Goal: Navigation & Orientation: Find specific page/section

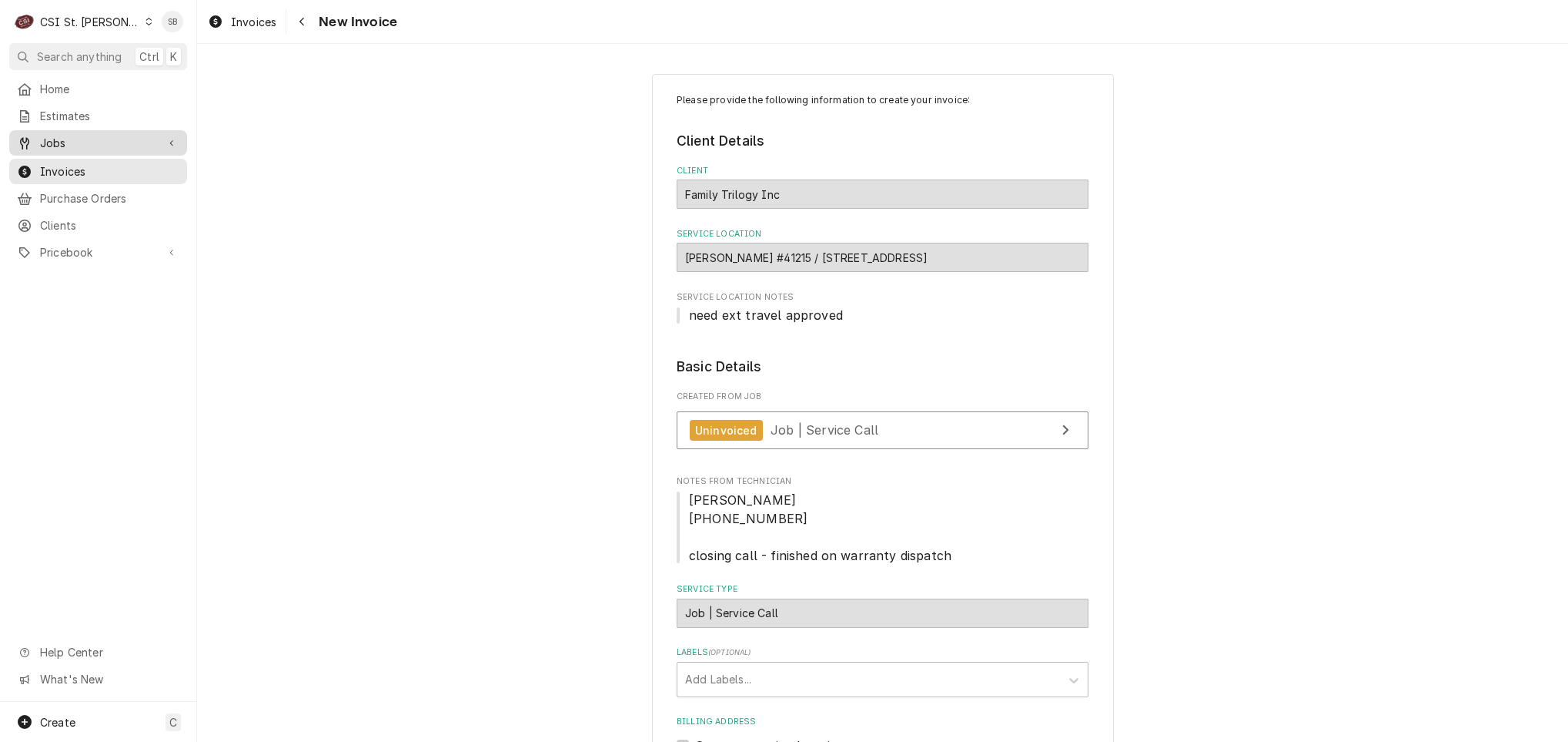
click at [80, 134] on span "Jobs" at bounding box center [98, 142] width 117 height 16
click at [143, 162] on span "Jobs" at bounding box center [110, 170] width 140 height 16
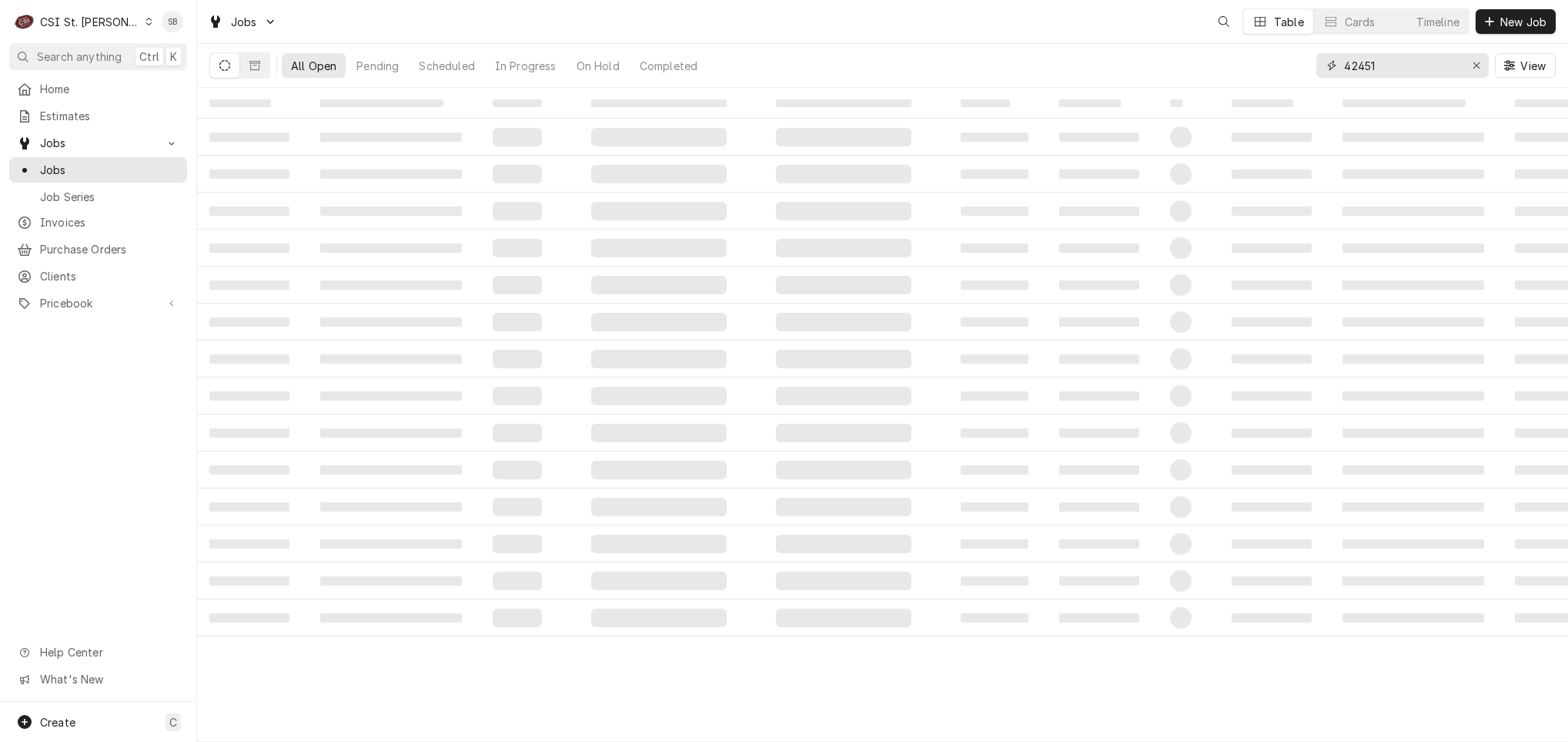
click at [1357, 61] on input "42451" at bounding box center [1402, 65] width 116 height 25
paste input "360"
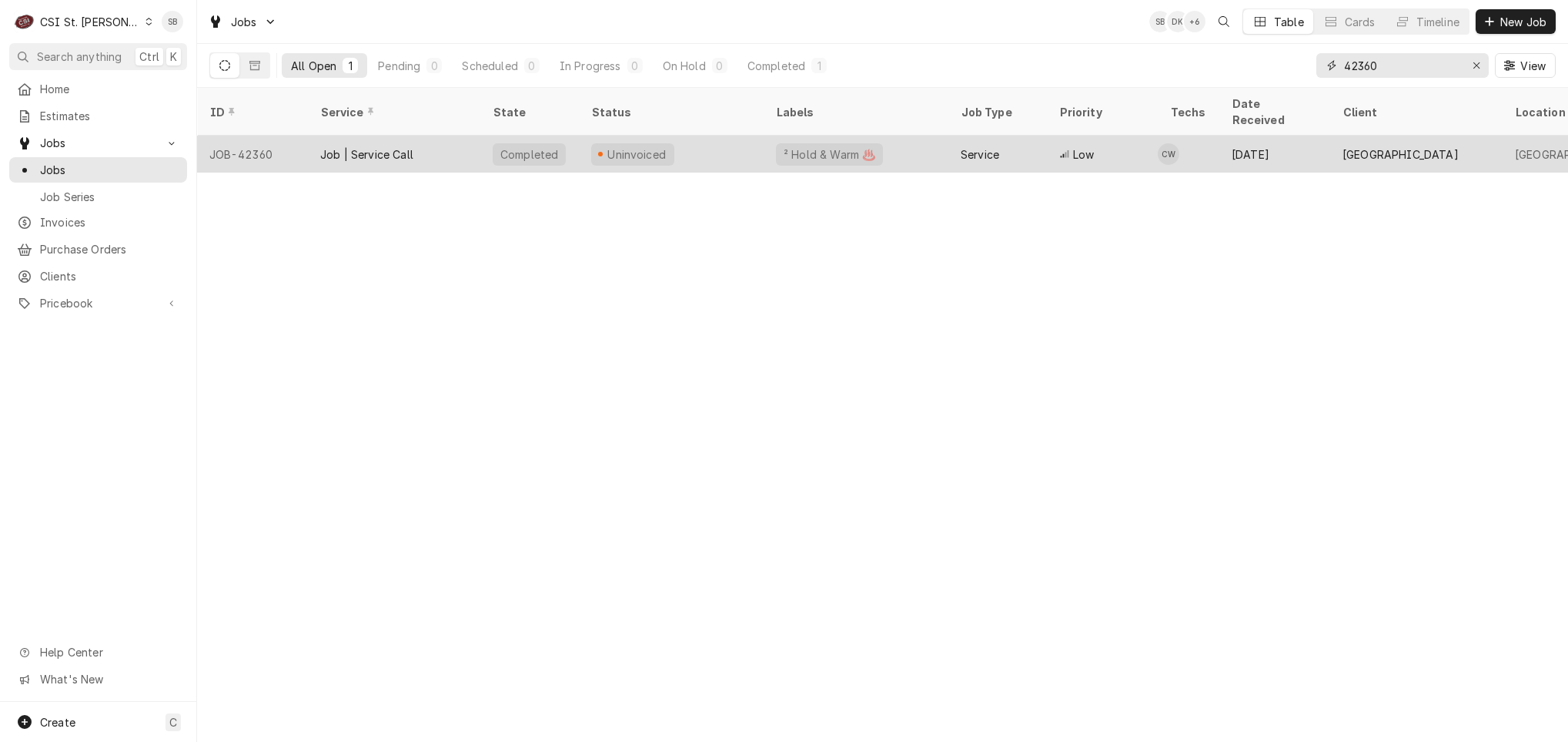
type input "42360"
click at [354, 146] on div "Job | Service Call" at bounding box center [393, 154] width 172 height 37
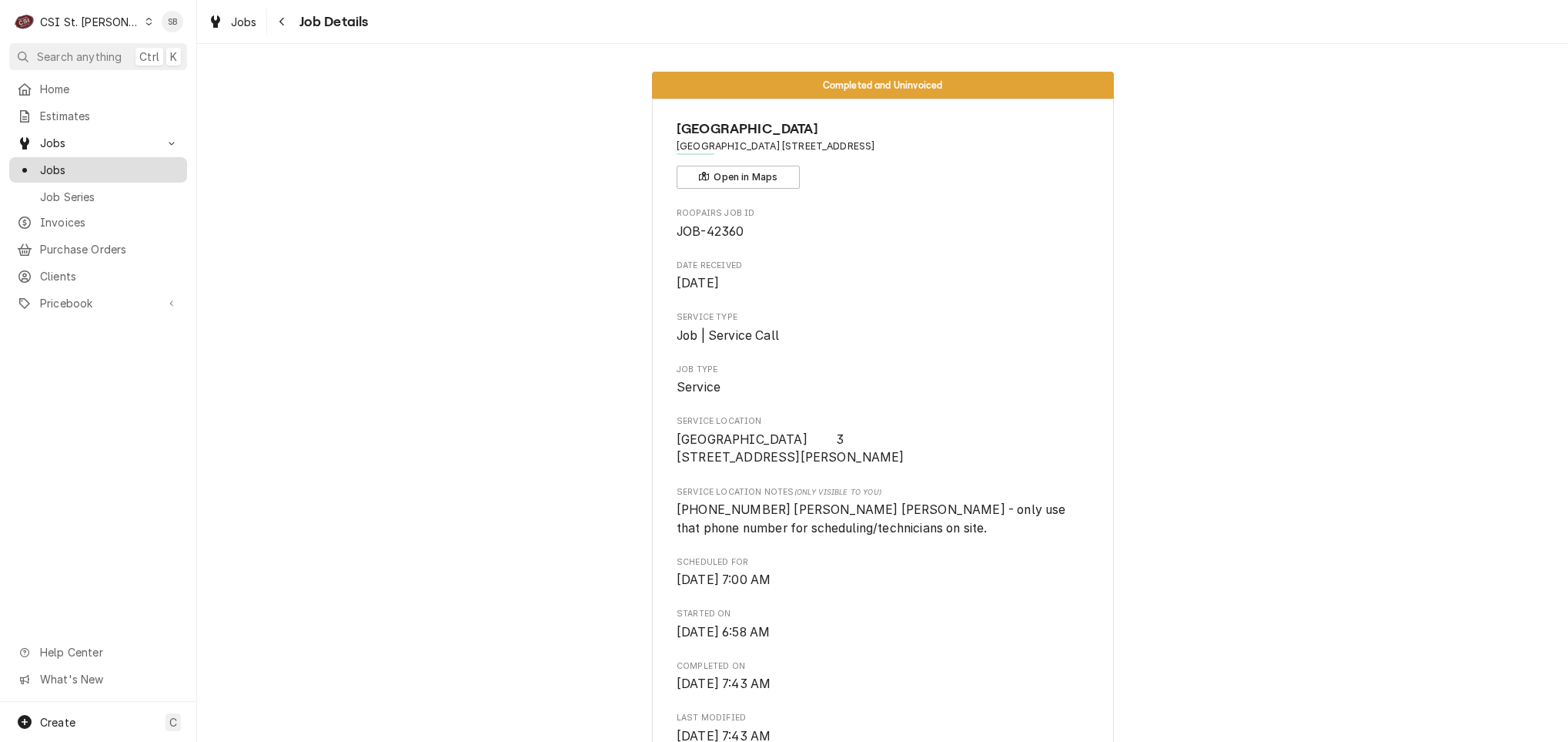
click at [83, 163] on span "Jobs" at bounding box center [110, 170] width 140 height 16
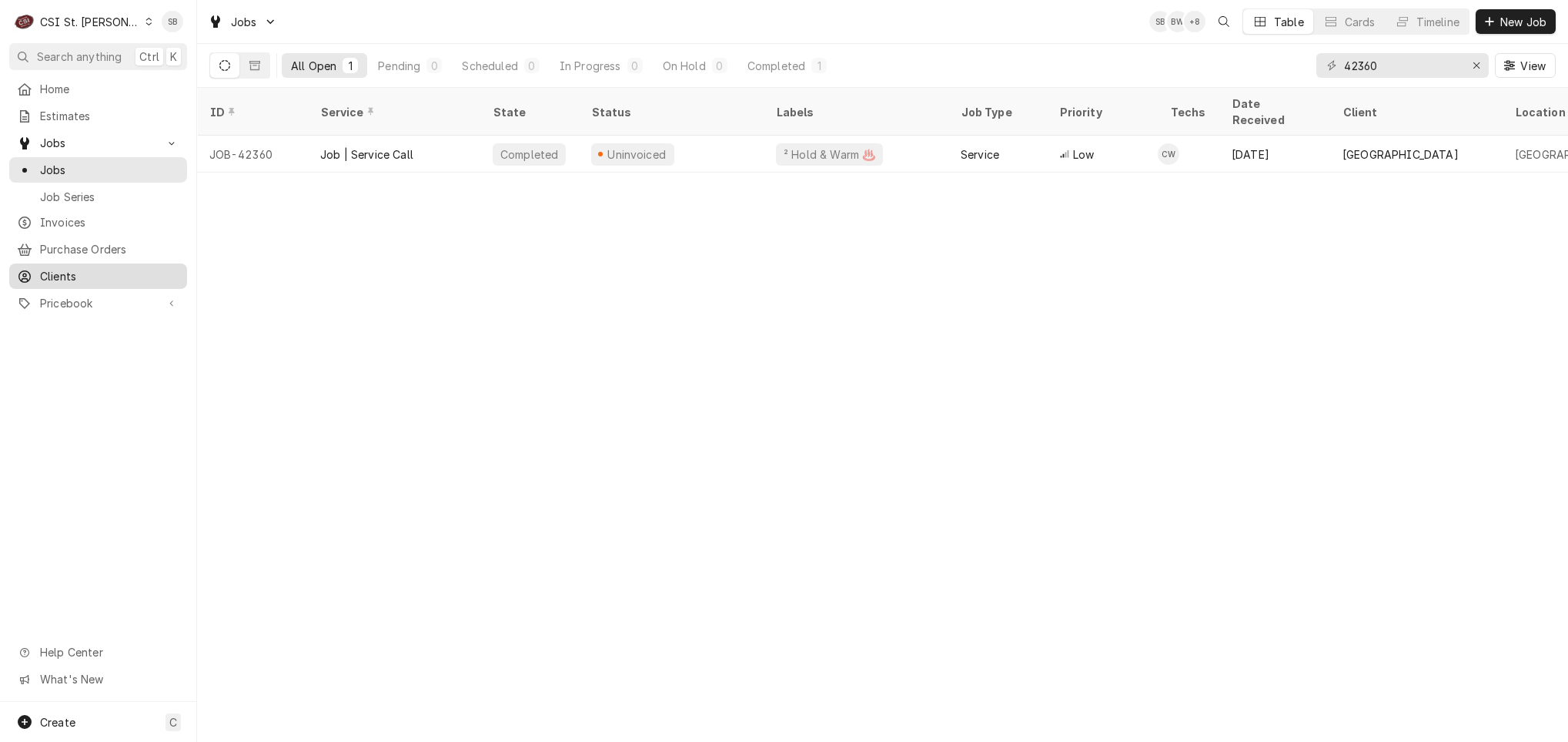
click at [80, 268] on span "Clients" at bounding box center [110, 276] width 140 height 16
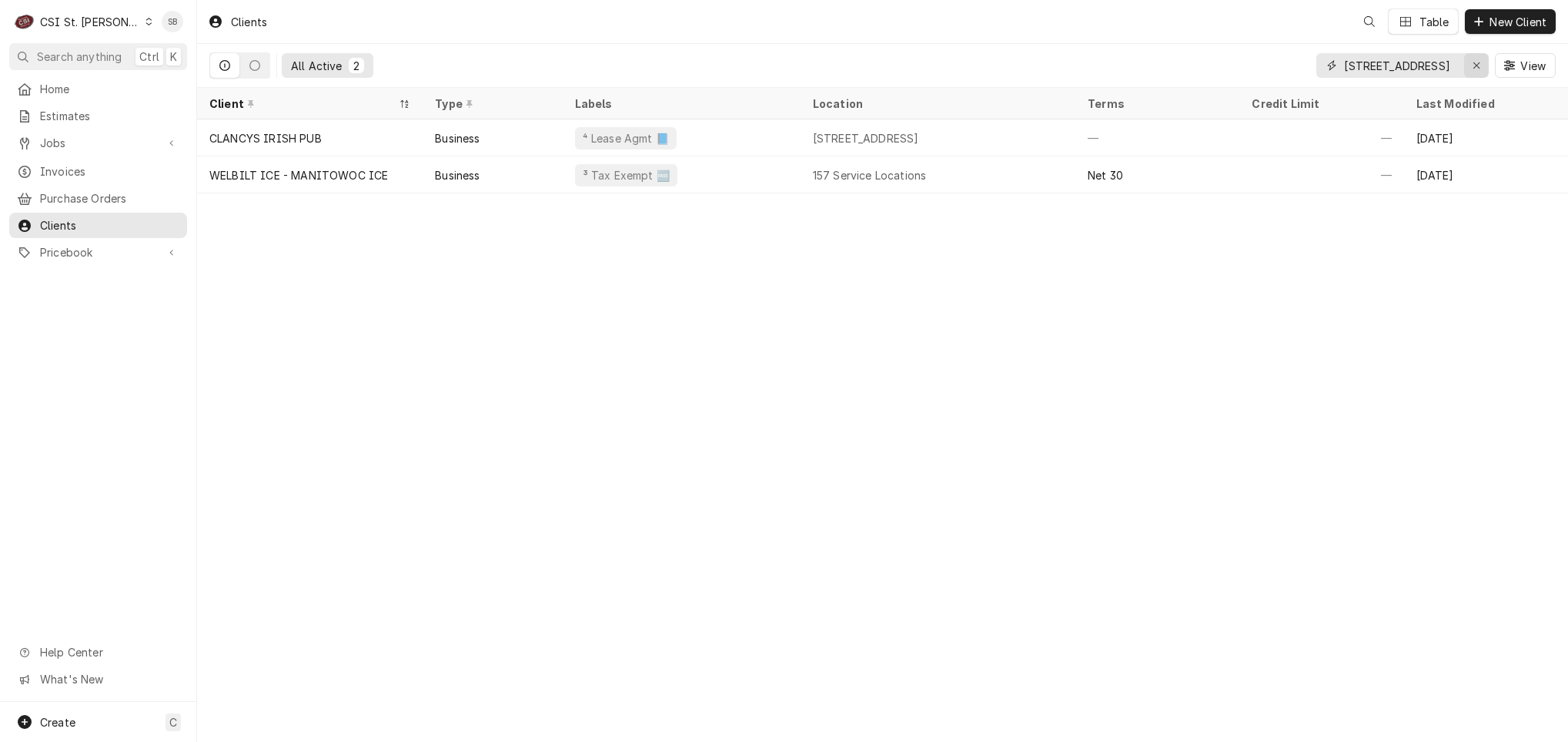
click at [1476, 69] on icon "Erase input" at bounding box center [1477, 65] width 9 height 11
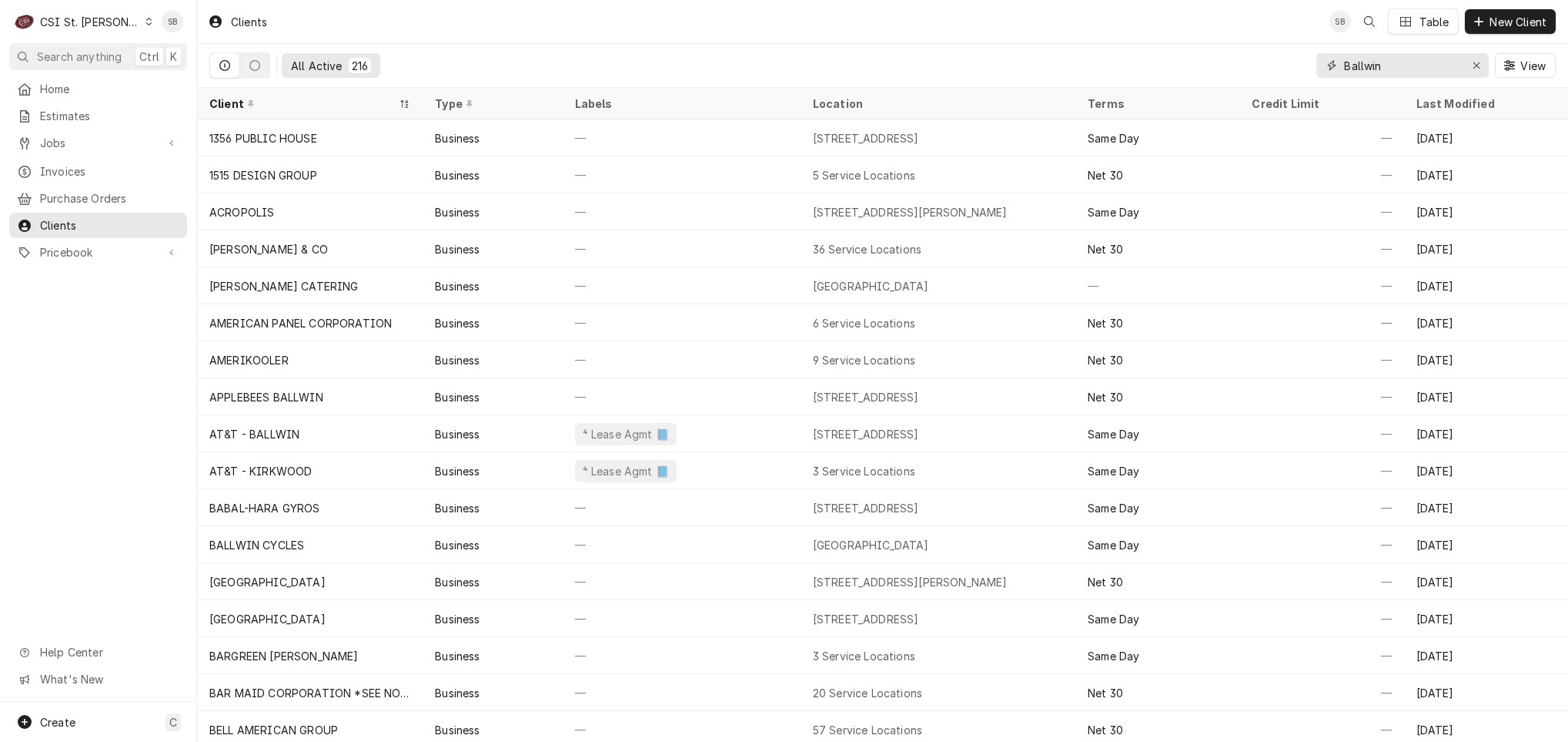
click at [1358, 63] on input "Ballwin" at bounding box center [1402, 65] width 116 height 25
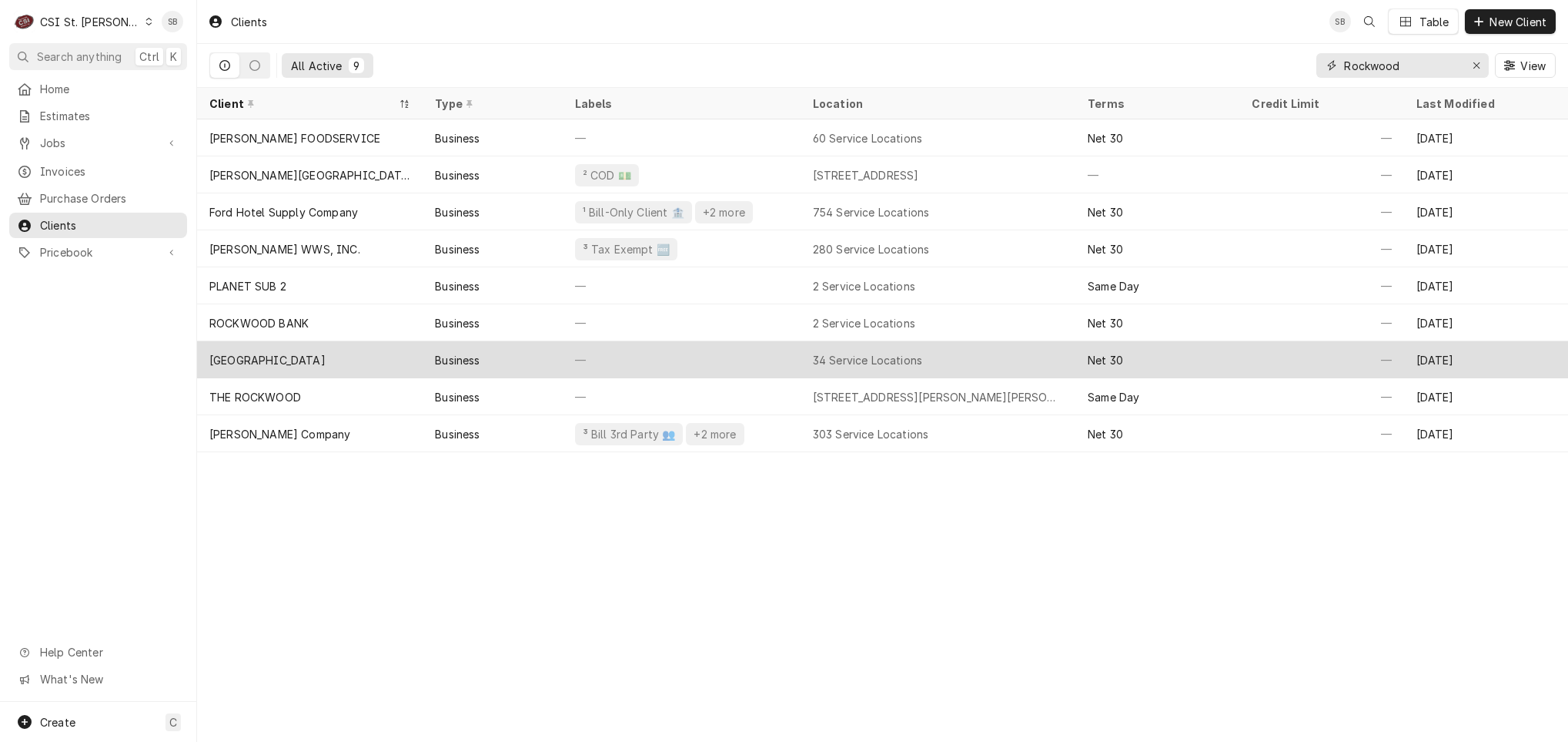
type input "Rockwood"
click at [325, 352] on div "[GEOGRAPHIC_DATA]" at bounding box center [268, 360] width 117 height 16
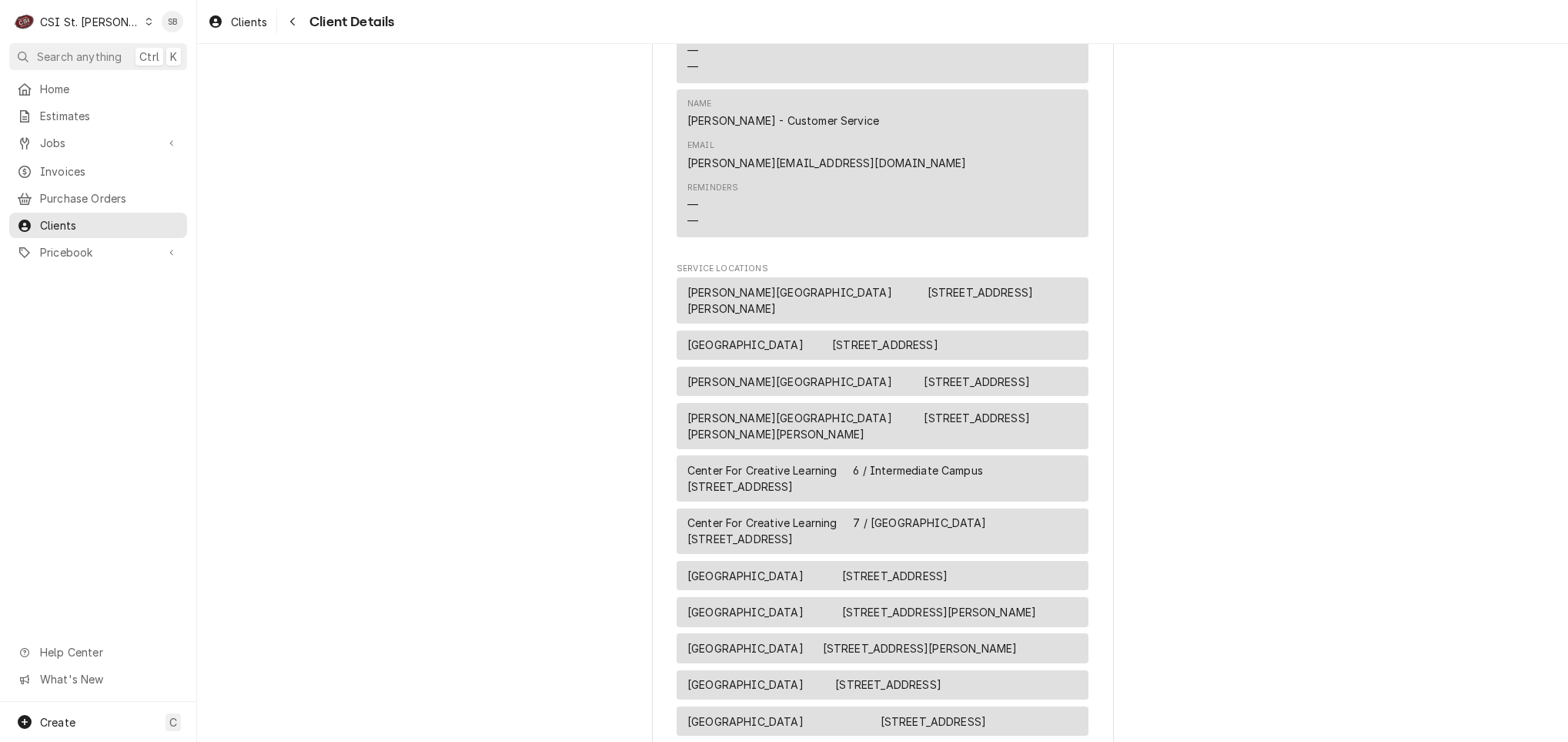
scroll to position [809, 0]
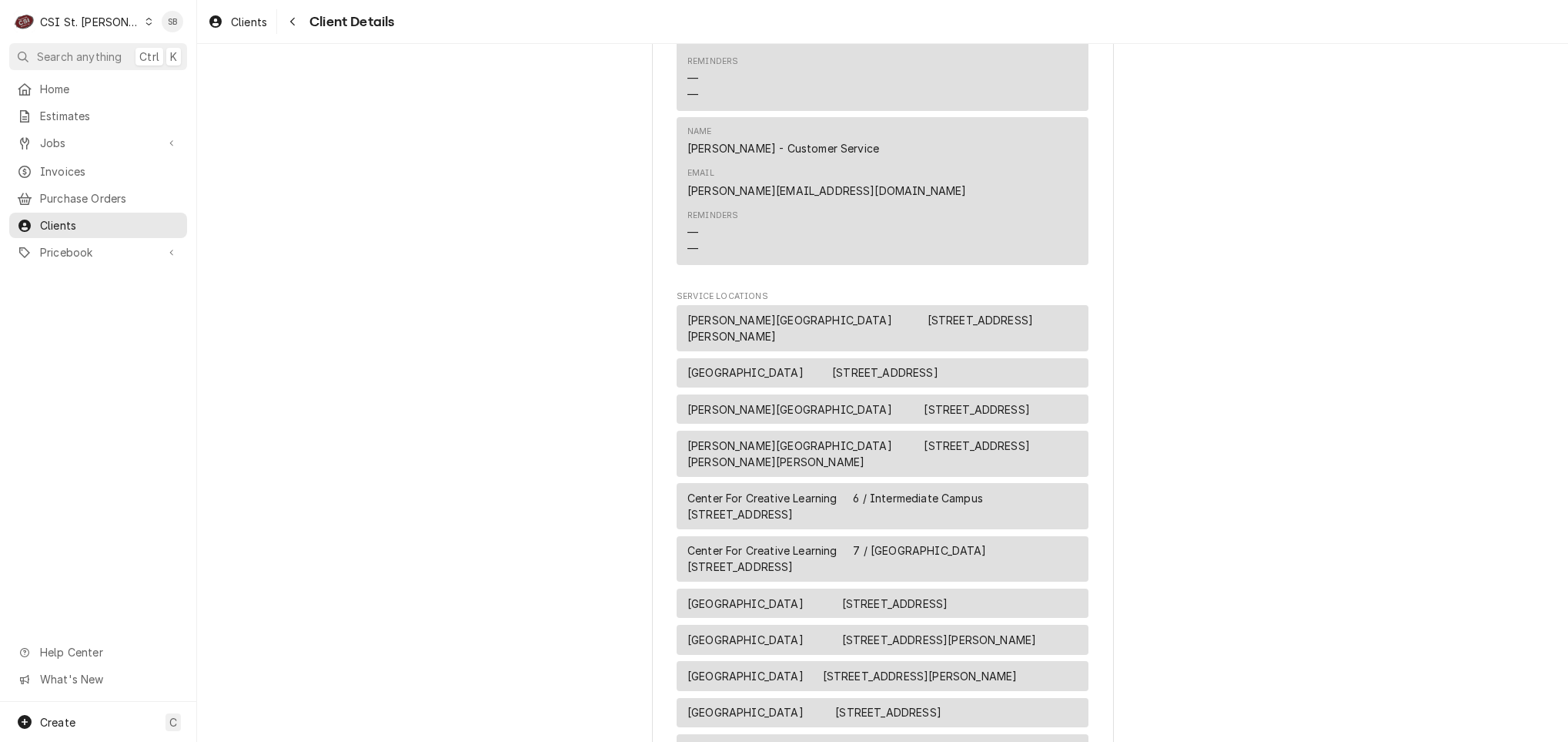
click at [892, 364] on span "Ballwin Elementary School 3 / 400 Jefferson, Ballwin, MO 63011" at bounding box center [813, 372] width 251 height 16
drag, startPoint x: 892, startPoint y: 349, endPoint x: 880, endPoint y: 385, distance: 37.9
click at [880, 402] on span "Blevins Elementary School 4 / 25 East North Street, Eureka, MO 63025" at bounding box center [859, 409] width 343 height 16
click at [233, 21] on span "Clients" at bounding box center [248, 22] width 36 height 16
